Goal: Task Accomplishment & Management: Manage account settings

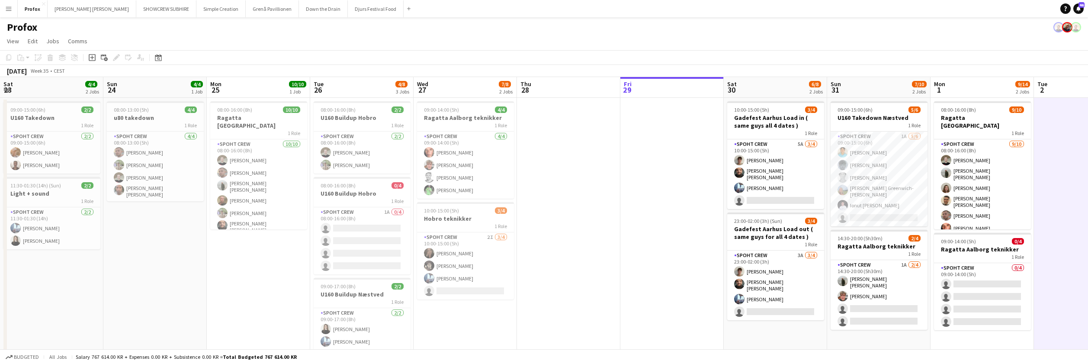
scroll to position [0, 298]
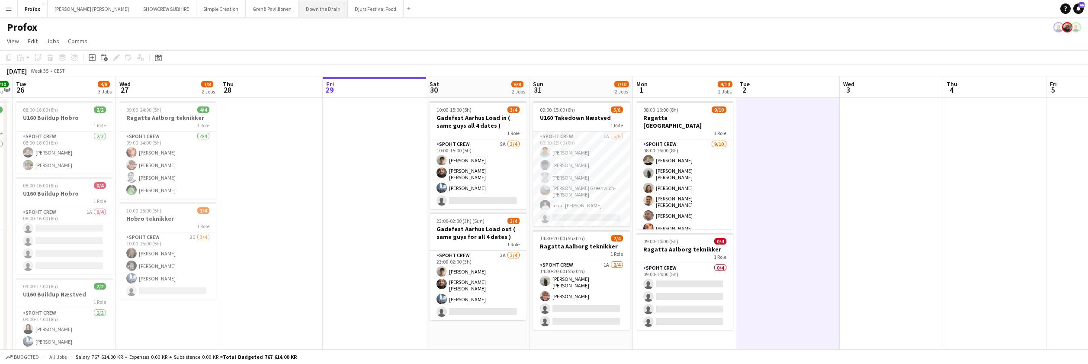
click at [299, 11] on button "Down the Drain Close" at bounding box center [323, 8] width 49 height 17
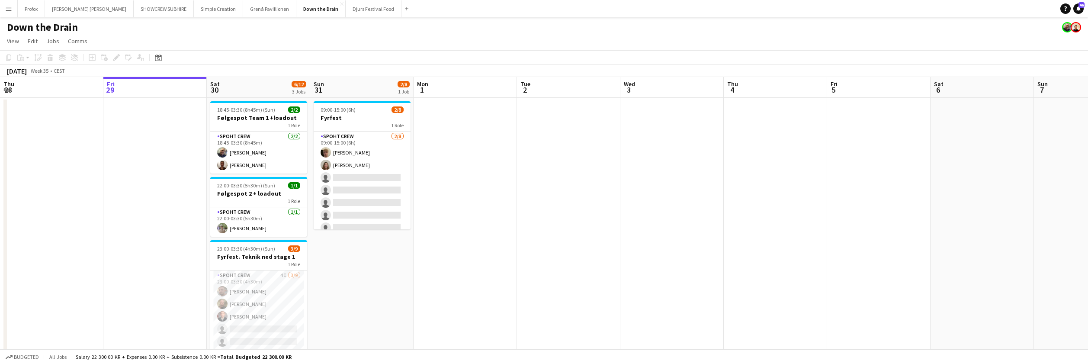
scroll to position [42, 0]
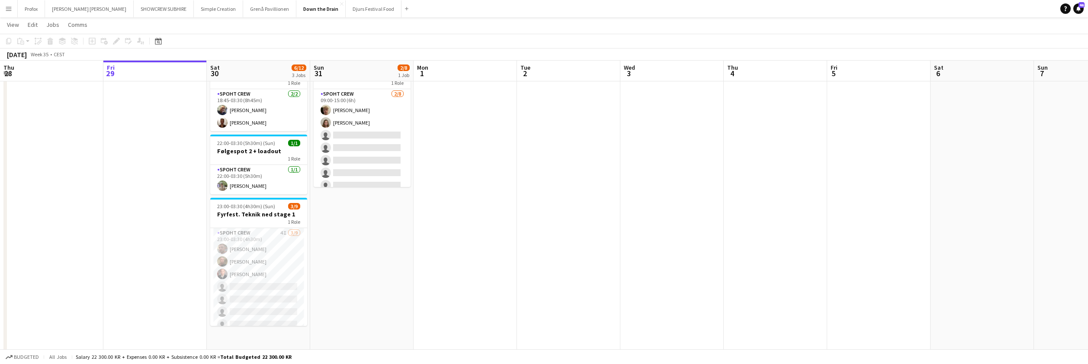
click at [507, 259] on app-date-cell at bounding box center [464, 207] width 103 height 304
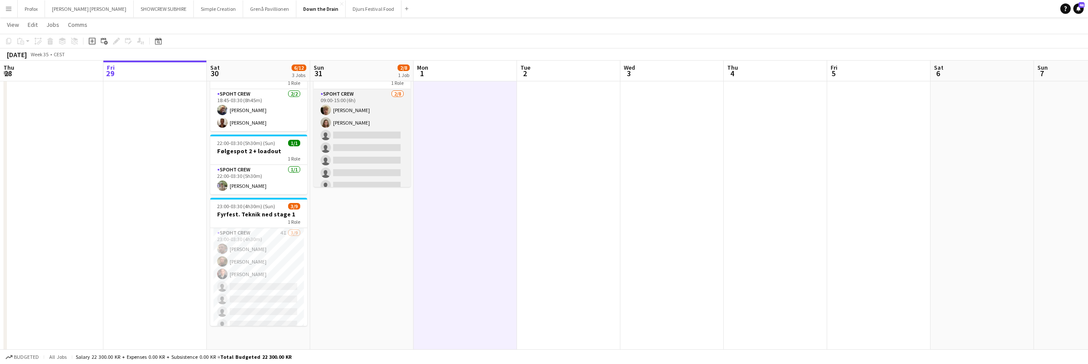
click at [379, 117] on app-card-role "Spoht Crew [DATE] 09:00-15:00 (6h) [PERSON_NAME] single-neutral-actions single-…" at bounding box center [362, 147] width 97 height 117
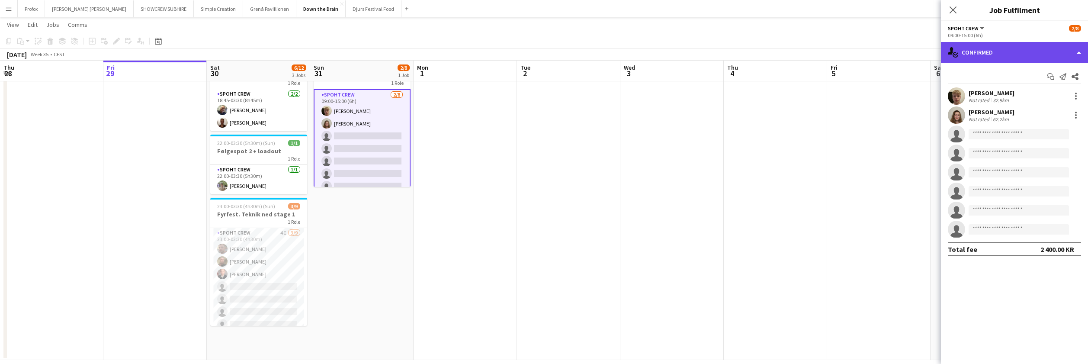
click at [1079, 51] on div "single-neutral-actions-check-2 Confirmed" at bounding box center [1014, 52] width 147 height 21
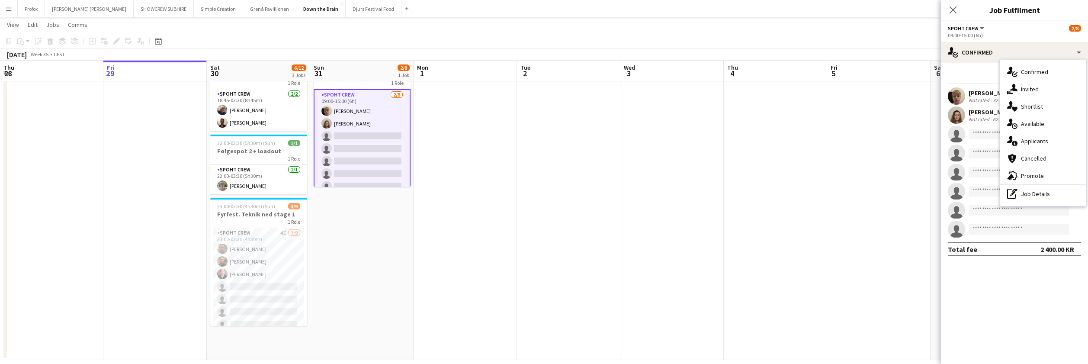
click at [1043, 142] on div "single-neutral-actions-information Applicants" at bounding box center [1043, 140] width 86 height 17
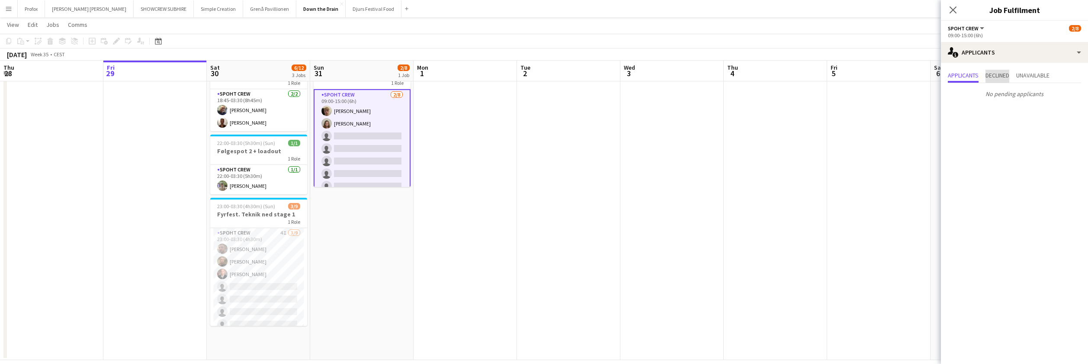
click at [1009, 74] on span "Declined" at bounding box center [997, 75] width 24 height 6
click at [1045, 75] on span "Unavailable" at bounding box center [1032, 75] width 33 height 6
drag, startPoint x: 966, startPoint y: 72, endPoint x: 990, endPoint y: 61, distance: 25.6
click at [967, 72] on span "Applicants" at bounding box center [963, 75] width 31 height 6
click at [953, 10] on icon at bounding box center [952, 10] width 8 height 8
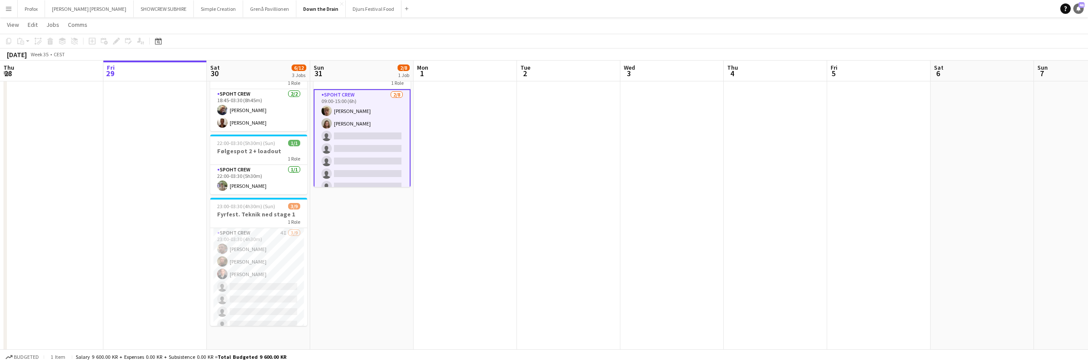
click at [1078, 6] on span "46" at bounding box center [1081, 5] width 6 height 6
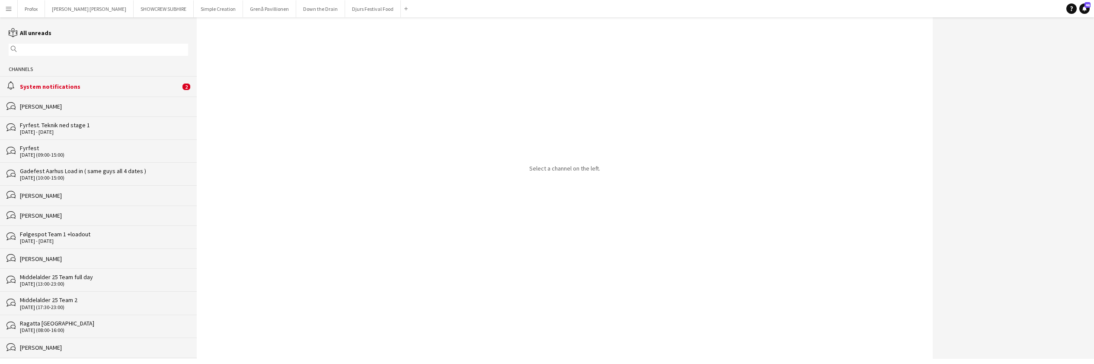
click at [115, 89] on div "System notifications" at bounding box center [100, 87] width 160 height 8
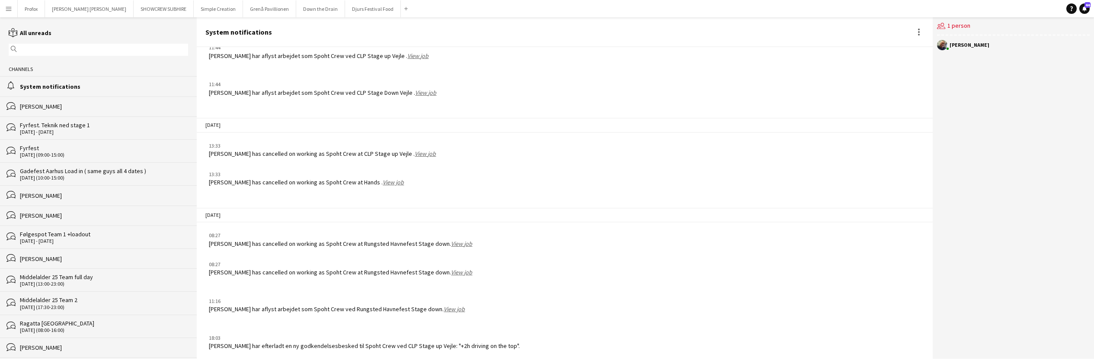
scroll to position [2553, 0]
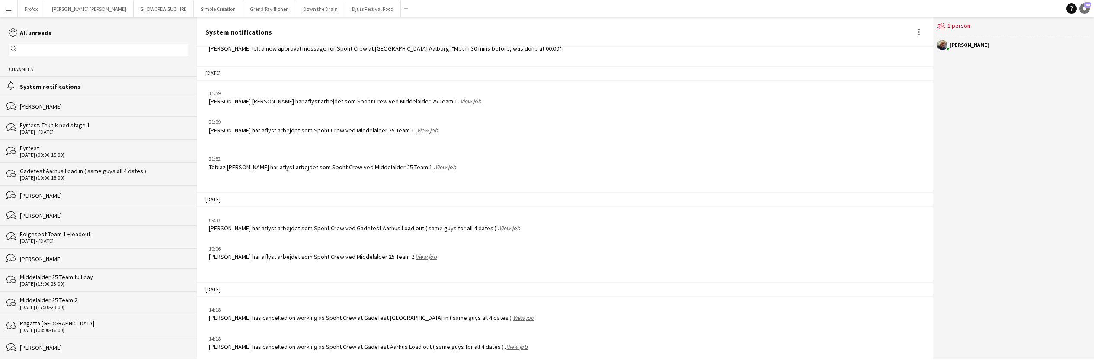
click at [1086, 6] on span "44" at bounding box center [1088, 5] width 6 height 6
